Goal: Task Accomplishment & Management: Manage account settings

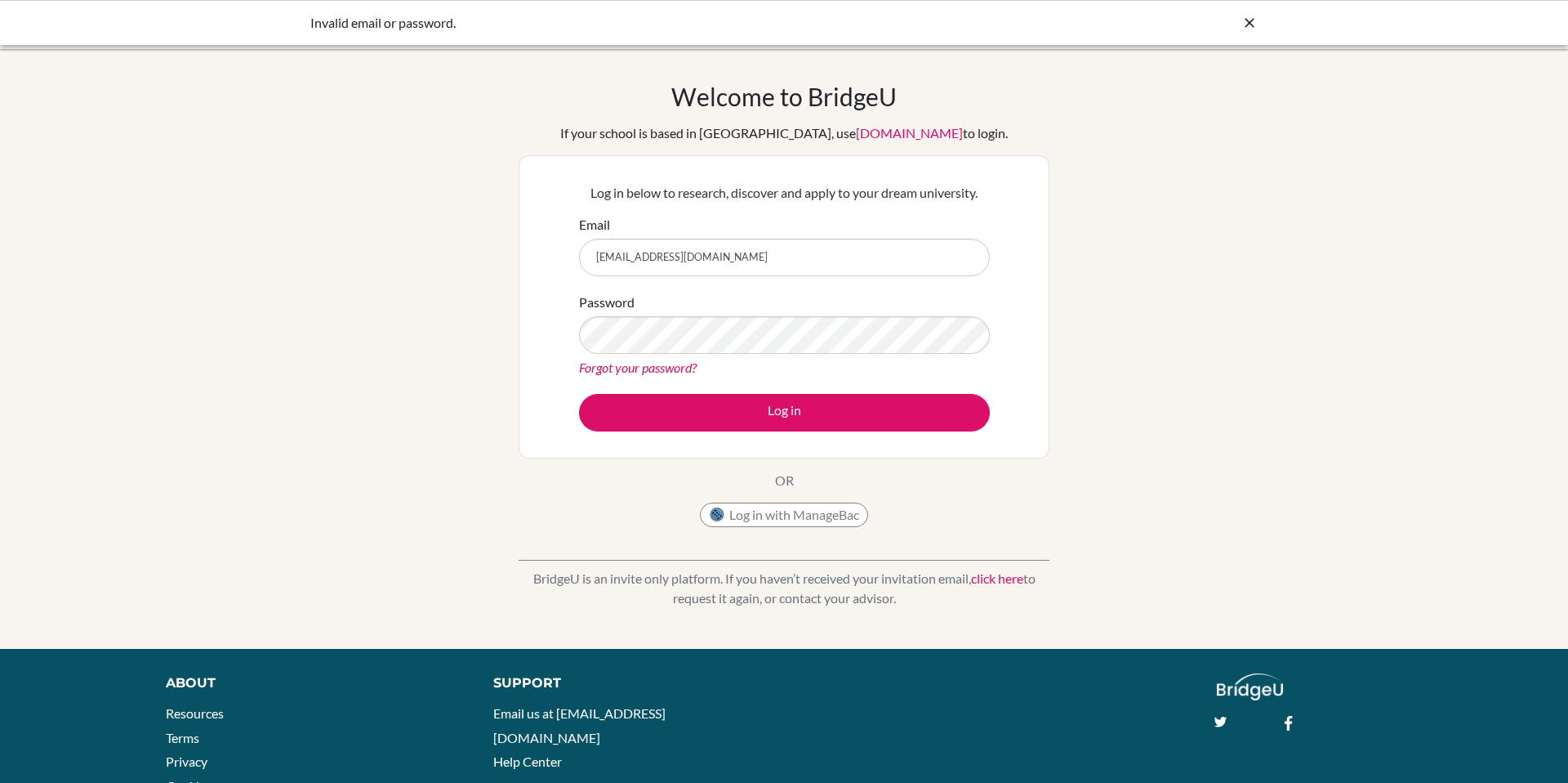
click at [579, 394] on button "Log in" at bounding box center [784, 412] width 410 height 37
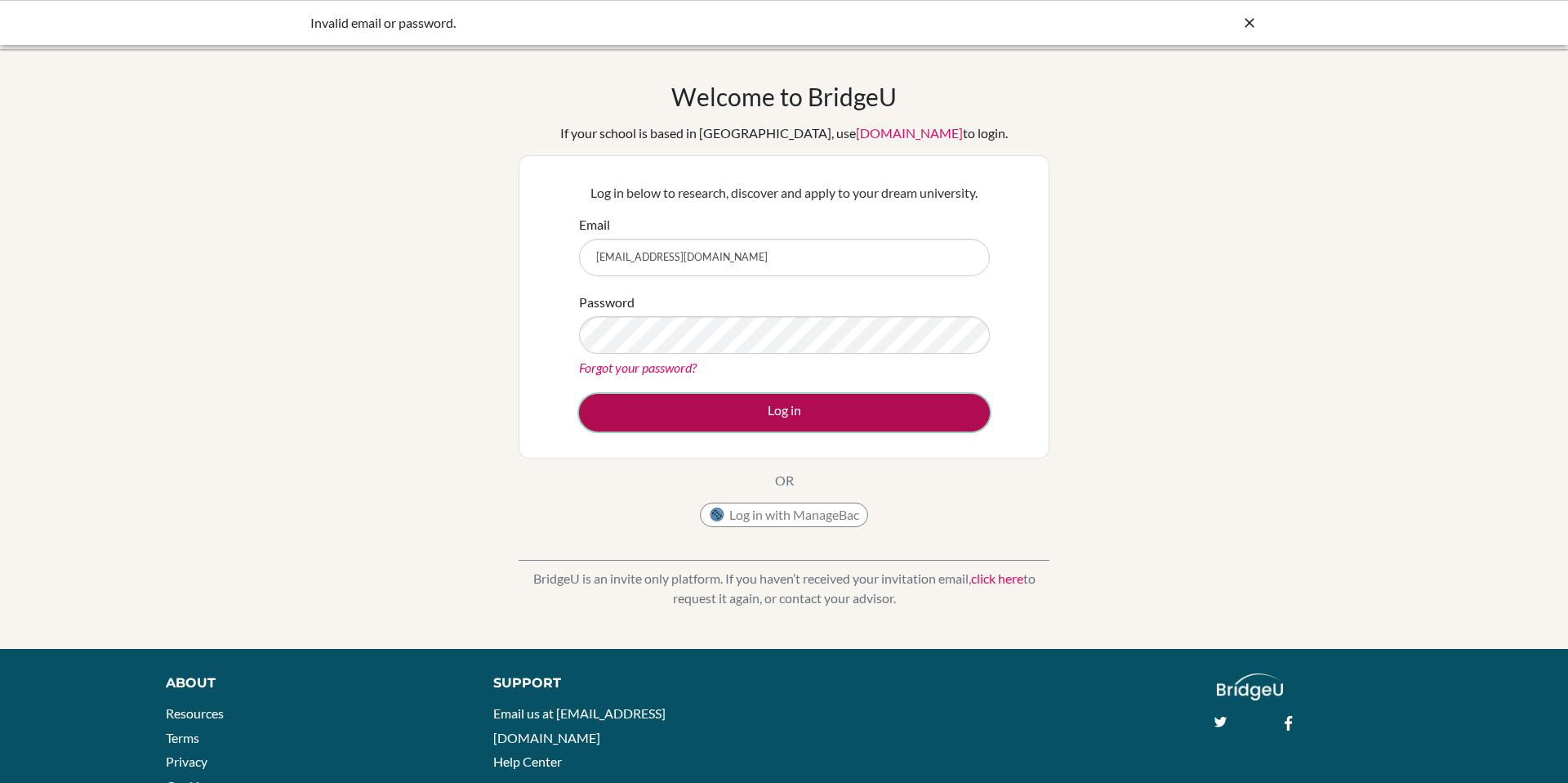
click at [684, 410] on button "Log in" at bounding box center [784, 412] width 410 height 37
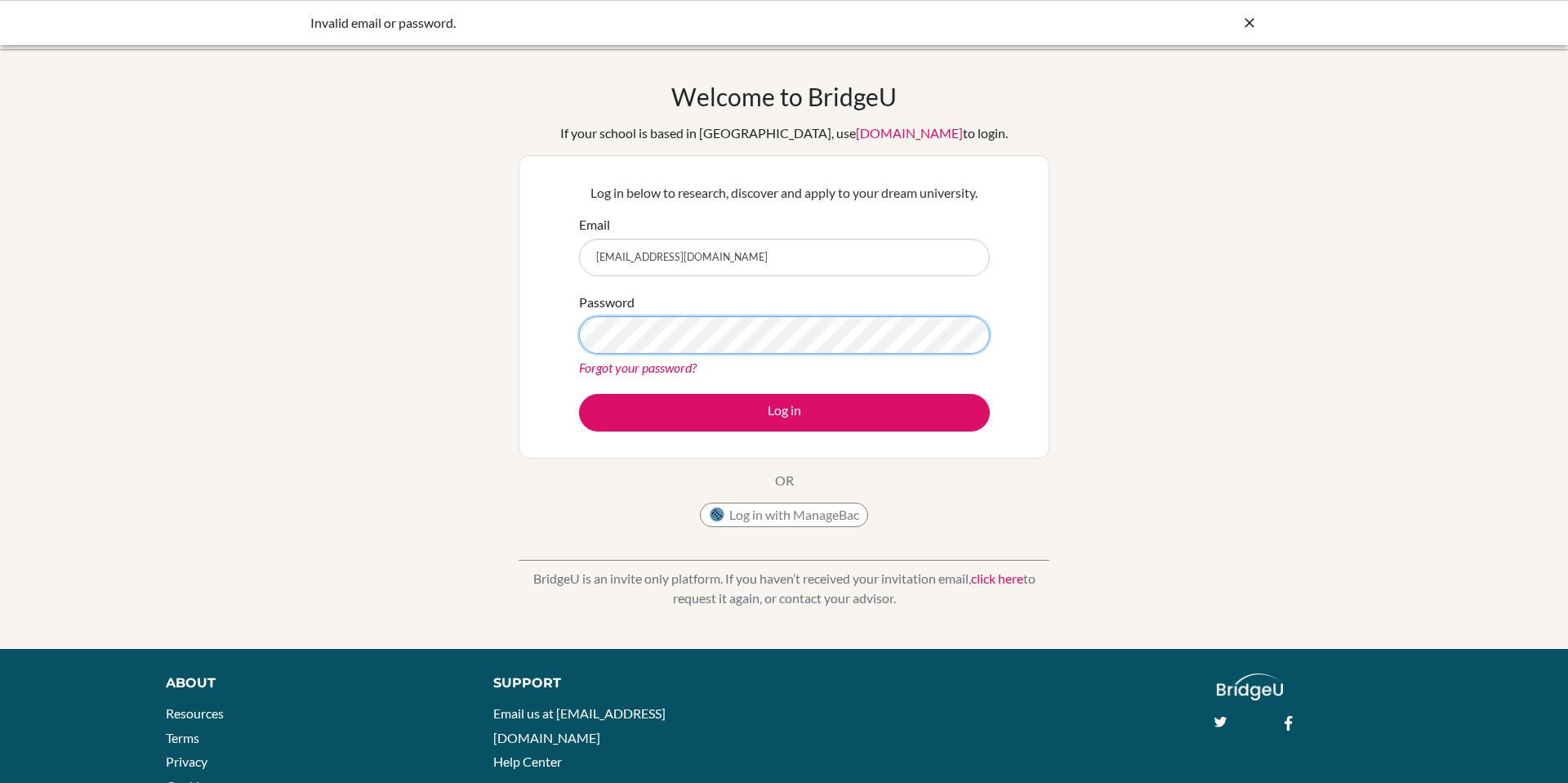
click at [579, 394] on button "Log in" at bounding box center [784, 412] width 410 height 37
click at [670, 363] on link "Forgot your password?" at bounding box center [638, 367] width 118 height 15
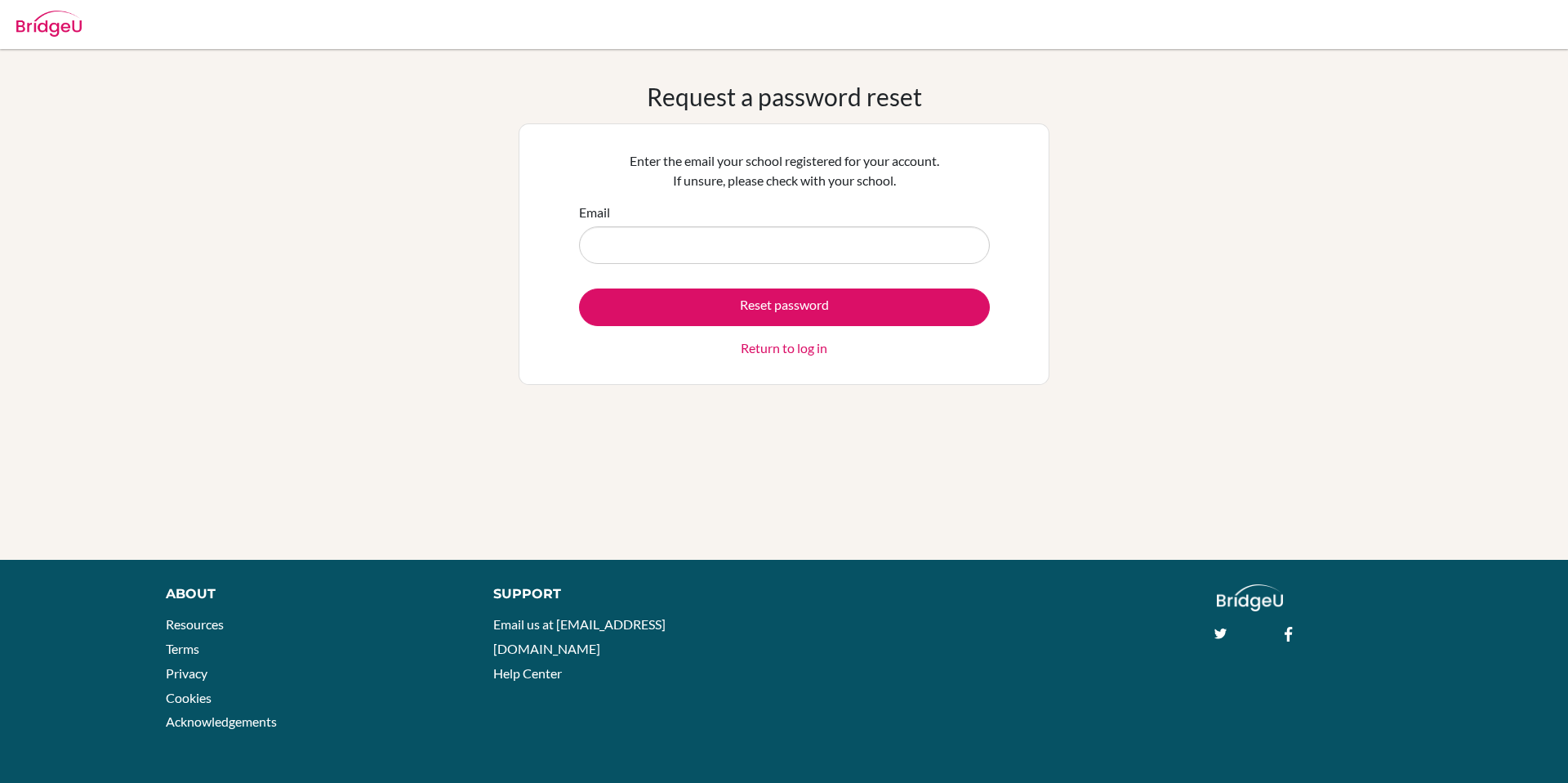
click at [656, 249] on input "Email" at bounding box center [784, 245] width 410 height 37
type input "[EMAIL_ADDRESS][DOMAIN_NAME]"
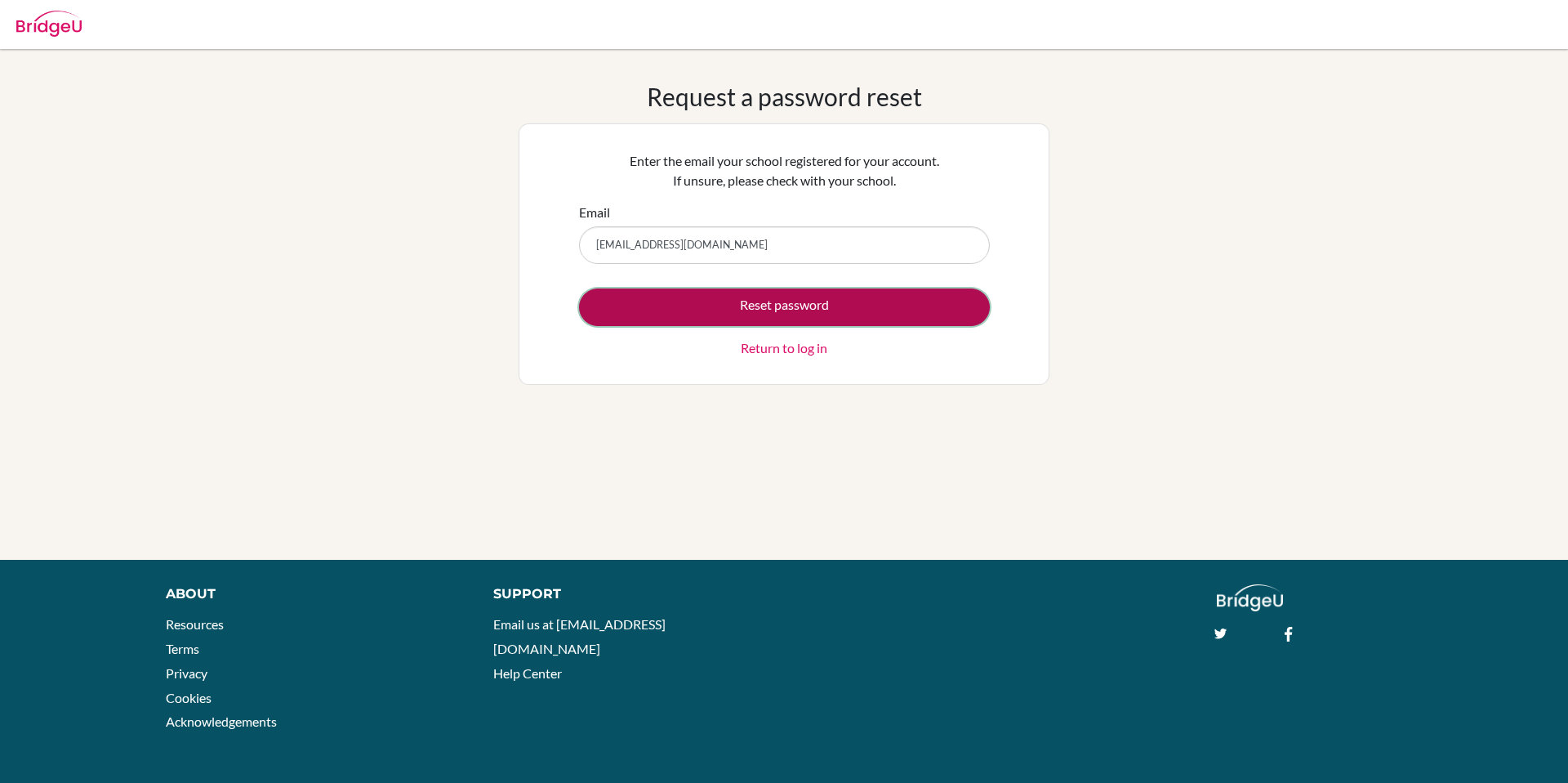
click at [679, 308] on button "Reset password" at bounding box center [784, 307] width 410 height 37
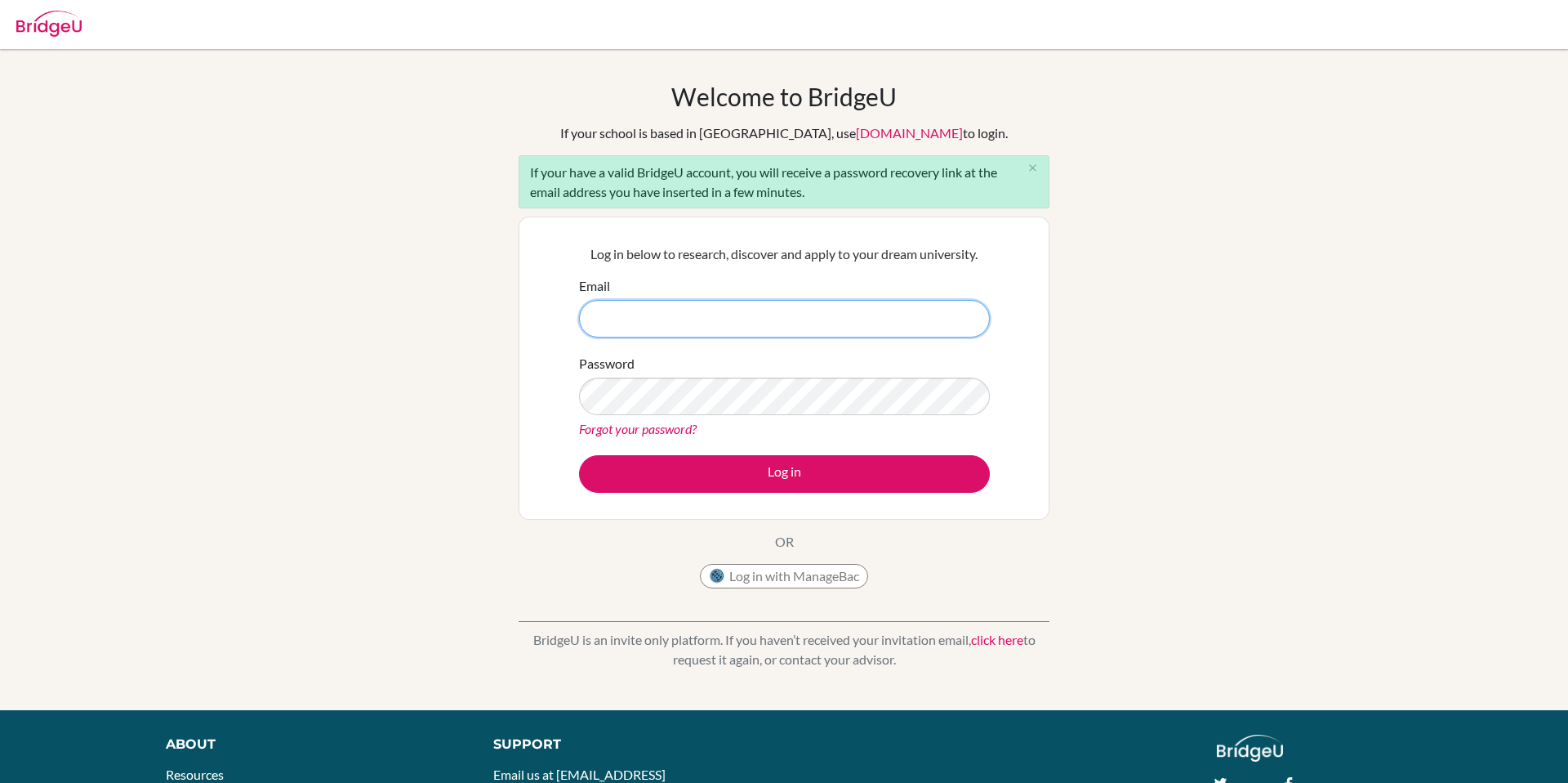
click at [914, 320] on input "Email" at bounding box center [784, 319] width 410 height 37
type input "[EMAIL_ADDRESS][DOMAIN_NAME]"
click at [579, 455] on button "Log in" at bounding box center [784, 474] width 410 height 37
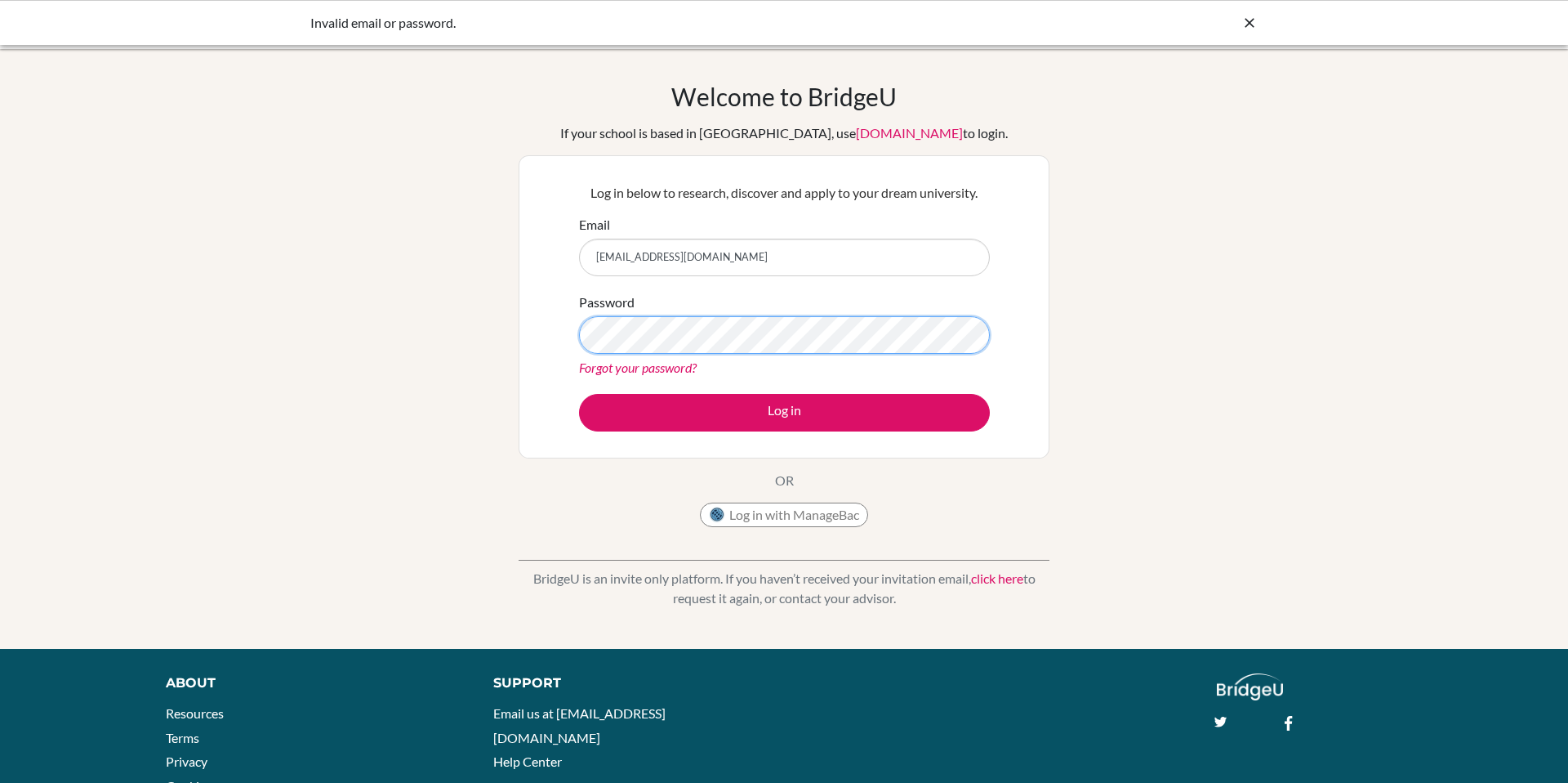
click at [579, 394] on button "Log in" at bounding box center [784, 412] width 410 height 37
